Goal: Task Accomplishment & Management: Manage account settings

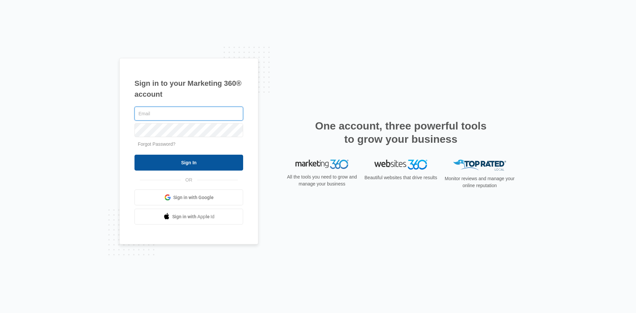
type input "[EMAIL_ADDRESS][DOMAIN_NAME]"
click at [182, 162] on input "Sign In" at bounding box center [188, 163] width 109 height 16
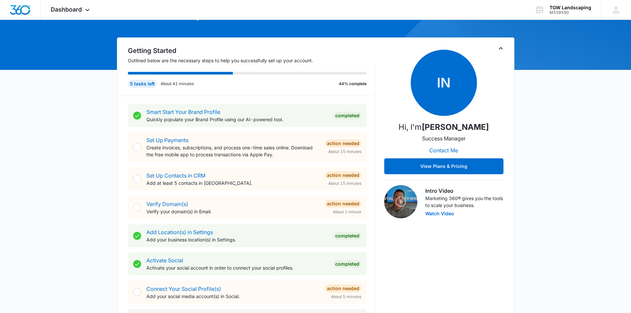
scroll to position [66, 0]
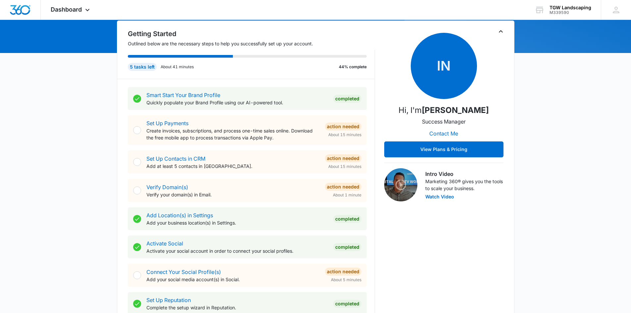
click at [138, 192] on div at bounding box center [137, 190] width 8 height 8
click at [345, 187] on div "Action Needed" at bounding box center [343, 187] width 36 height 8
click at [168, 188] on link "Verify Domain(s)" at bounding box center [167, 187] width 42 height 7
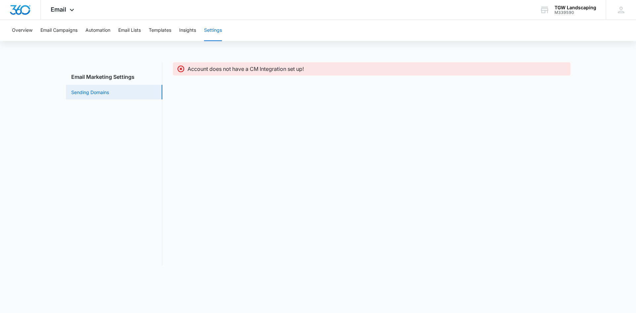
click at [95, 92] on link "Sending Domains" at bounding box center [90, 92] width 38 height 7
click at [81, 91] on link "Sending Domains" at bounding box center [90, 92] width 38 height 7
click at [26, 31] on button "Overview" at bounding box center [22, 30] width 21 height 21
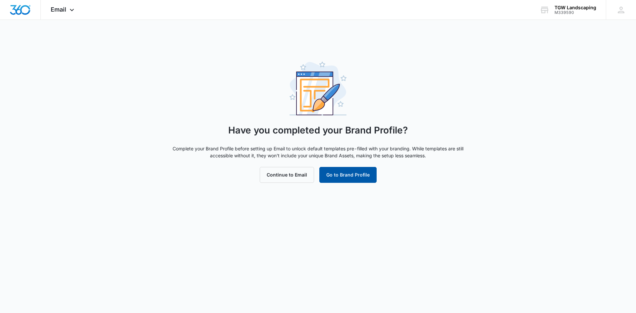
click at [358, 176] on button "Go to Brand Profile" at bounding box center [347, 175] width 57 height 16
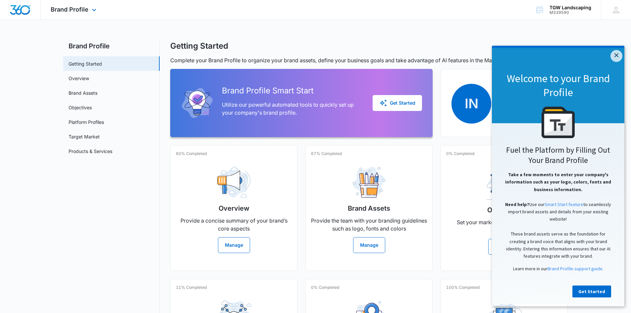
click at [22, 11] on img "Dashboard" at bounding box center [20, 10] width 21 height 10
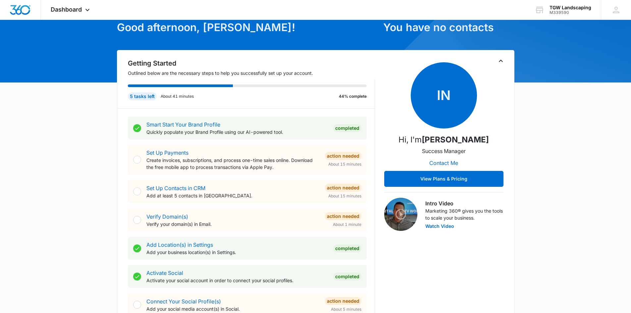
scroll to position [66, 0]
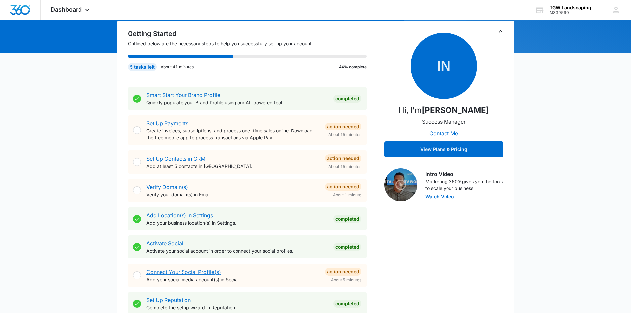
click at [201, 271] on link "Connect Your Social Profile(s)" at bounding box center [183, 272] width 75 height 7
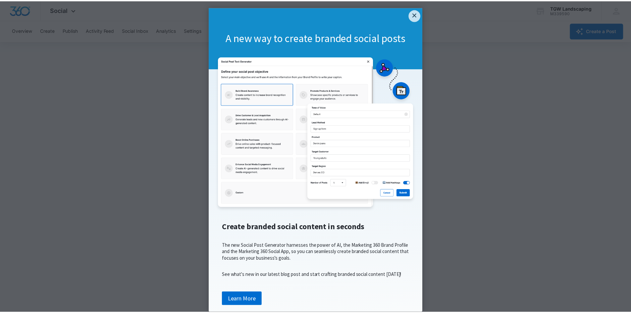
scroll to position [4, 0]
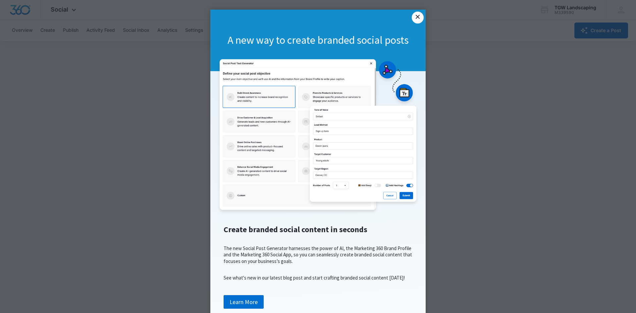
click at [419, 13] on link "×" at bounding box center [418, 18] width 12 height 12
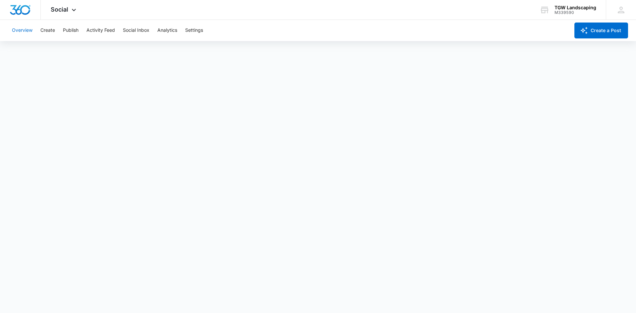
click at [23, 28] on button "Overview" at bounding box center [22, 30] width 21 height 21
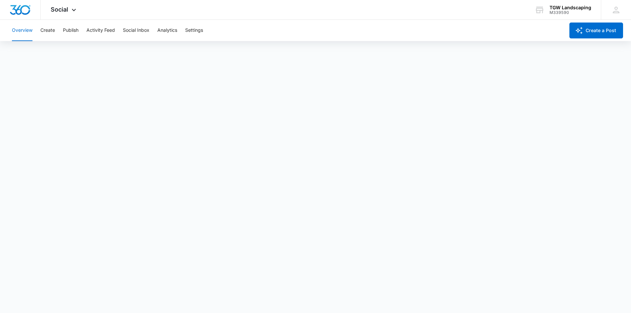
click at [24, 29] on button "Overview" at bounding box center [22, 30] width 21 height 21
click at [16, 28] on button "Overview" at bounding box center [22, 30] width 21 height 21
click at [76, 11] on icon at bounding box center [74, 12] width 8 height 8
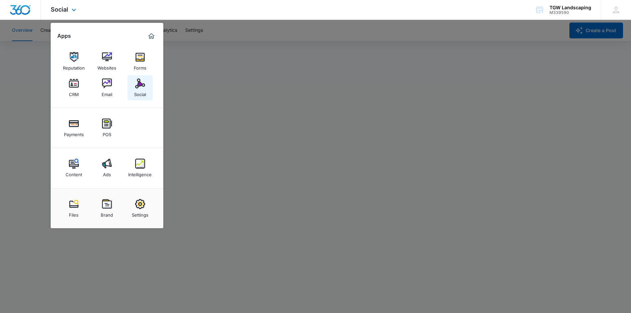
click at [139, 85] on img at bounding box center [140, 83] width 10 height 10
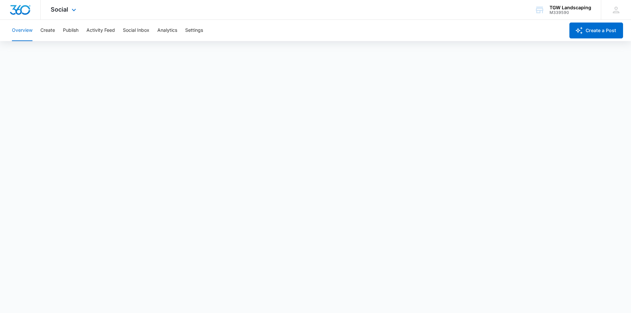
click at [21, 8] on img "Dashboard" at bounding box center [20, 10] width 21 height 10
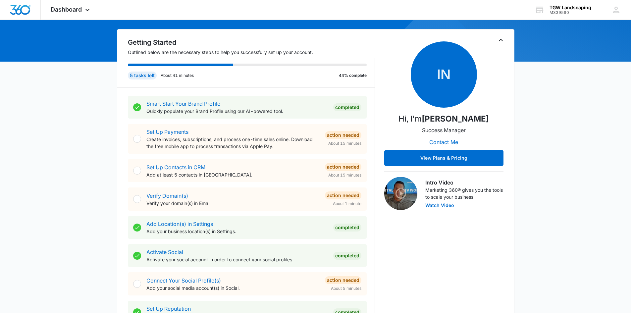
scroll to position [66, 0]
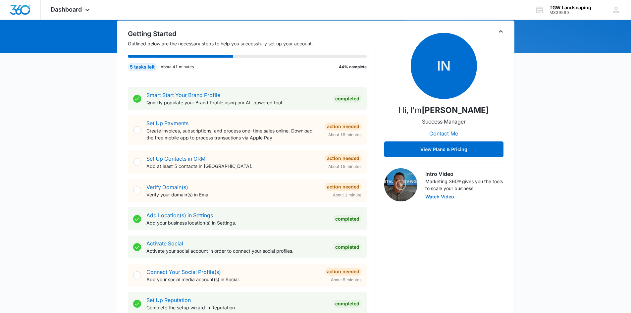
click at [342, 126] on div "Action Needed" at bounding box center [343, 127] width 36 height 8
click at [179, 125] on link "Set Up Payments" at bounding box center [167, 123] width 42 height 7
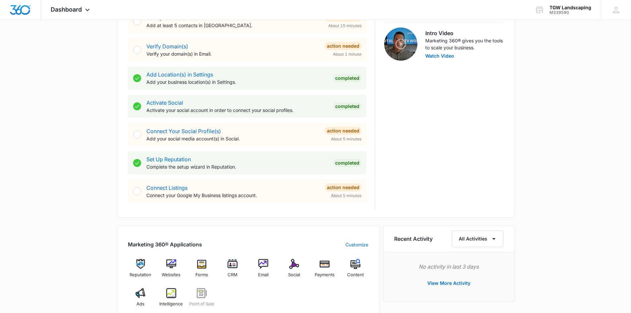
scroll to position [199, 0]
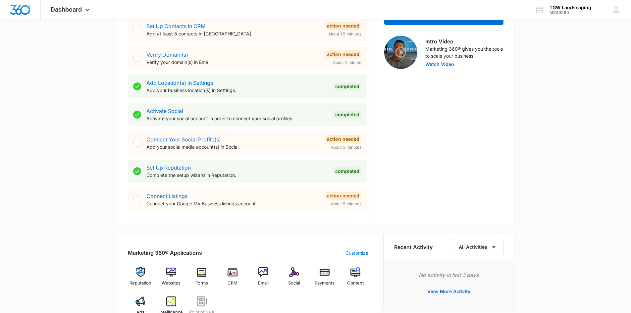
click at [192, 139] on link "Connect Your Social Profile(s)" at bounding box center [183, 139] width 75 height 7
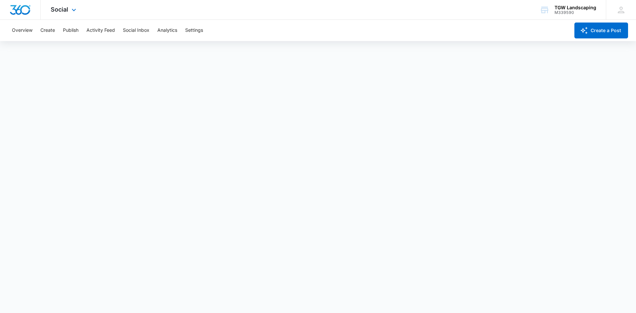
click at [20, 11] on img "Dashboard" at bounding box center [20, 10] width 21 height 10
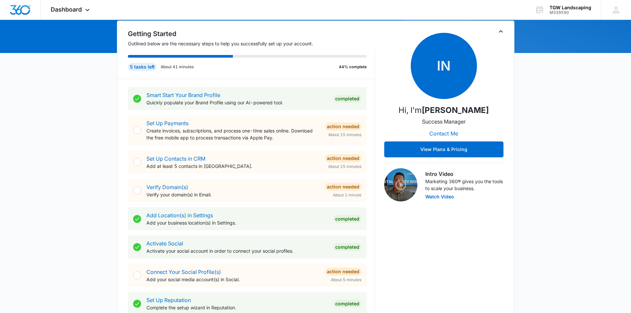
scroll to position [99, 0]
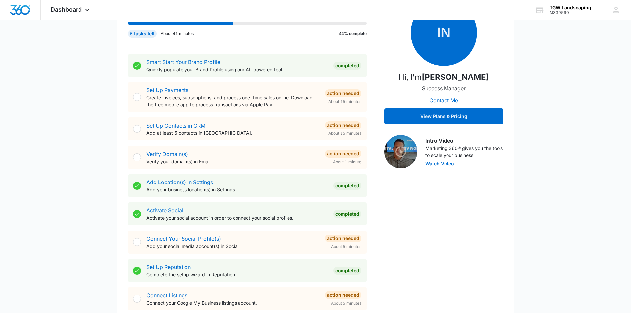
click at [163, 210] on link "Activate Social" at bounding box center [164, 210] width 37 height 7
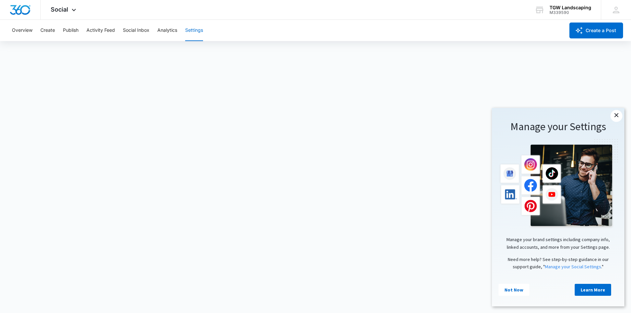
click at [619, 116] on link "×" at bounding box center [616, 116] width 12 height 12
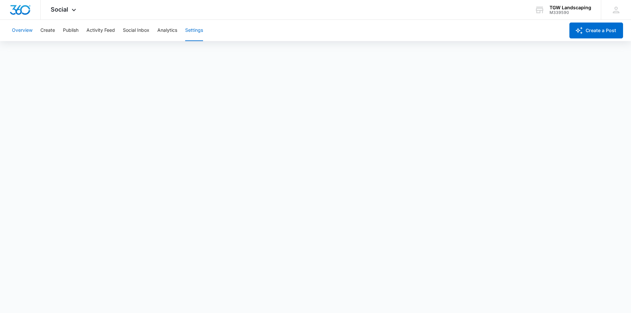
click at [21, 29] on button "Overview" at bounding box center [22, 30] width 21 height 21
click at [21, 7] on img "Dashboard" at bounding box center [20, 10] width 21 height 10
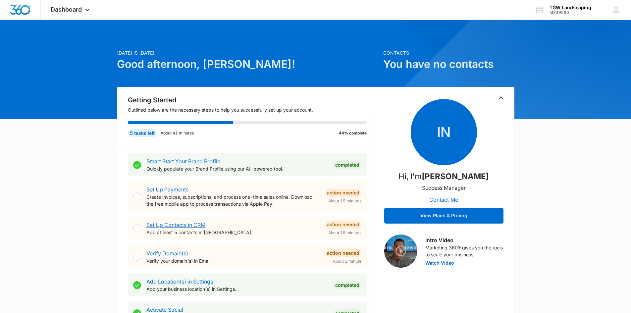
click at [199, 224] on link "Set Up Contacts in CRM" at bounding box center [175, 225] width 59 height 7
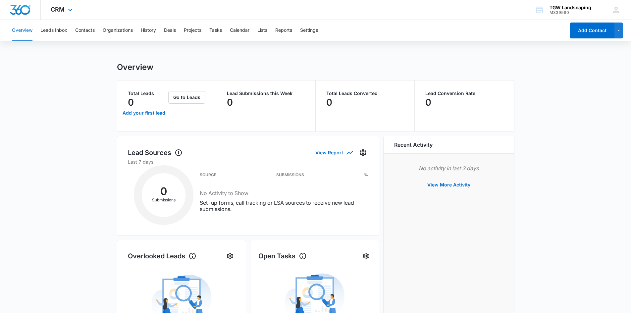
click at [23, 11] on img "Dashboard" at bounding box center [20, 10] width 21 height 10
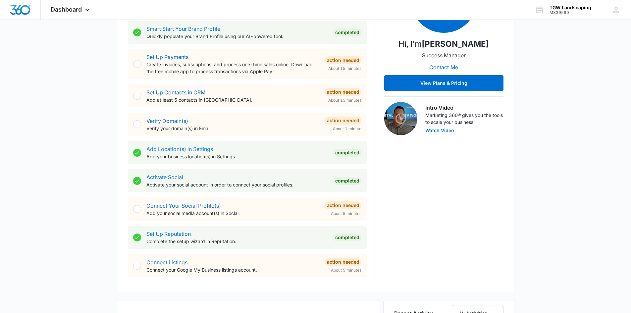
scroll to position [166, 0]
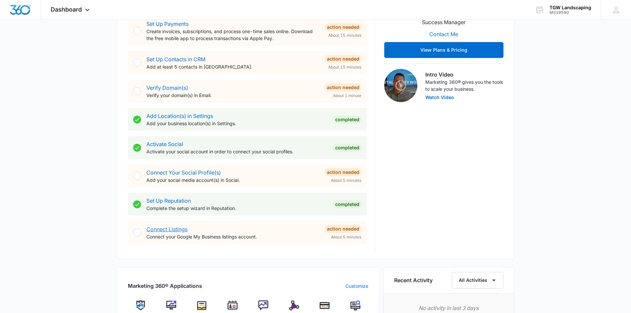
click at [161, 228] on link "Connect Listings" at bounding box center [166, 229] width 41 height 7
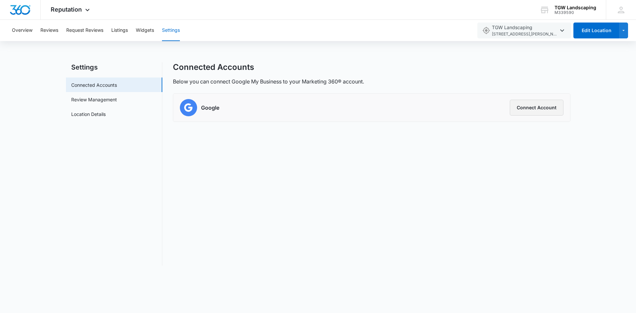
click at [541, 107] on button "Connect Account" at bounding box center [537, 108] width 54 height 16
click at [539, 107] on button "Connect Account" at bounding box center [537, 108] width 54 height 16
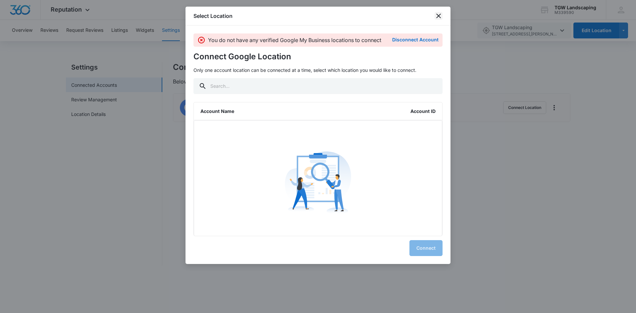
click at [438, 14] on icon "close" at bounding box center [438, 16] width 8 height 8
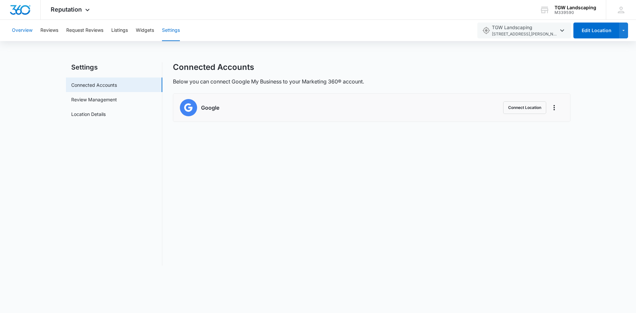
click at [20, 30] on button "Overview" at bounding box center [22, 30] width 21 height 21
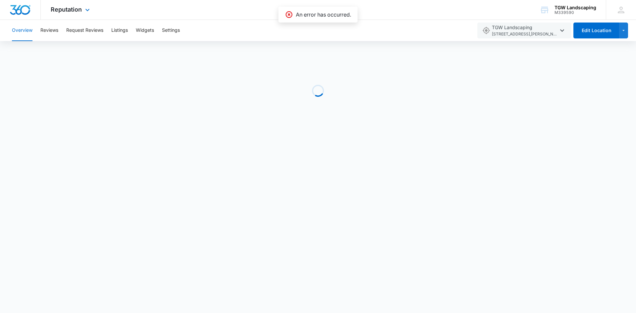
click at [24, 7] on img "Dashboard" at bounding box center [20, 10] width 21 height 10
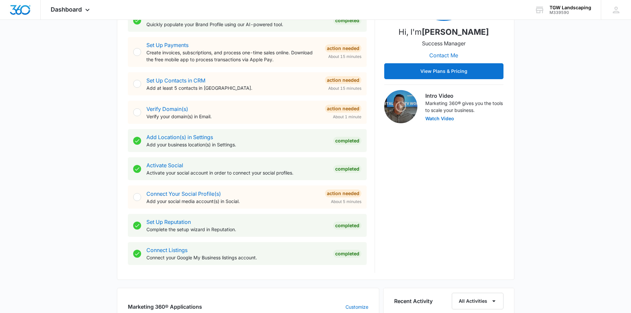
scroll to position [132, 0]
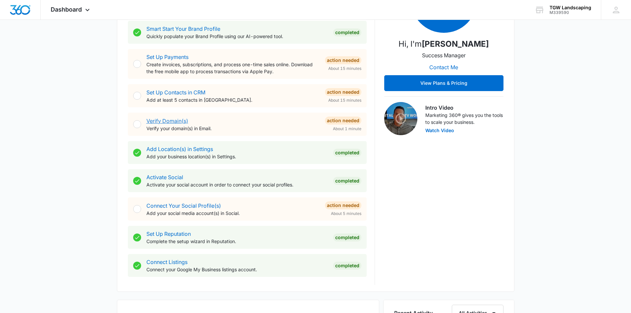
click at [166, 121] on link "Verify Domain(s)" at bounding box center [167, 121] width 42 height 7
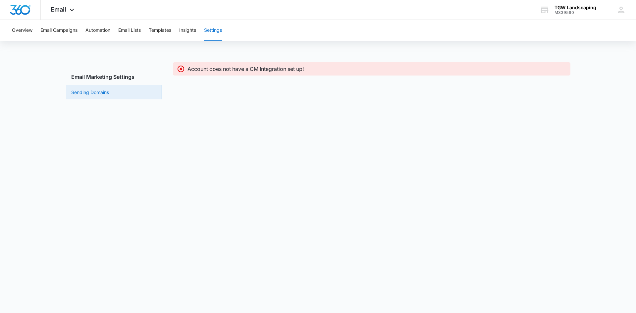
click at [86, 93] on link "Sending Domains" at bounding box center [90, 92] width 38 height 7
click at [24, 8] on img "Dashboard" at bounding box center [20, 10] width 21 height 10
